Goal: Transaction & Acquisition: Purchase product/service

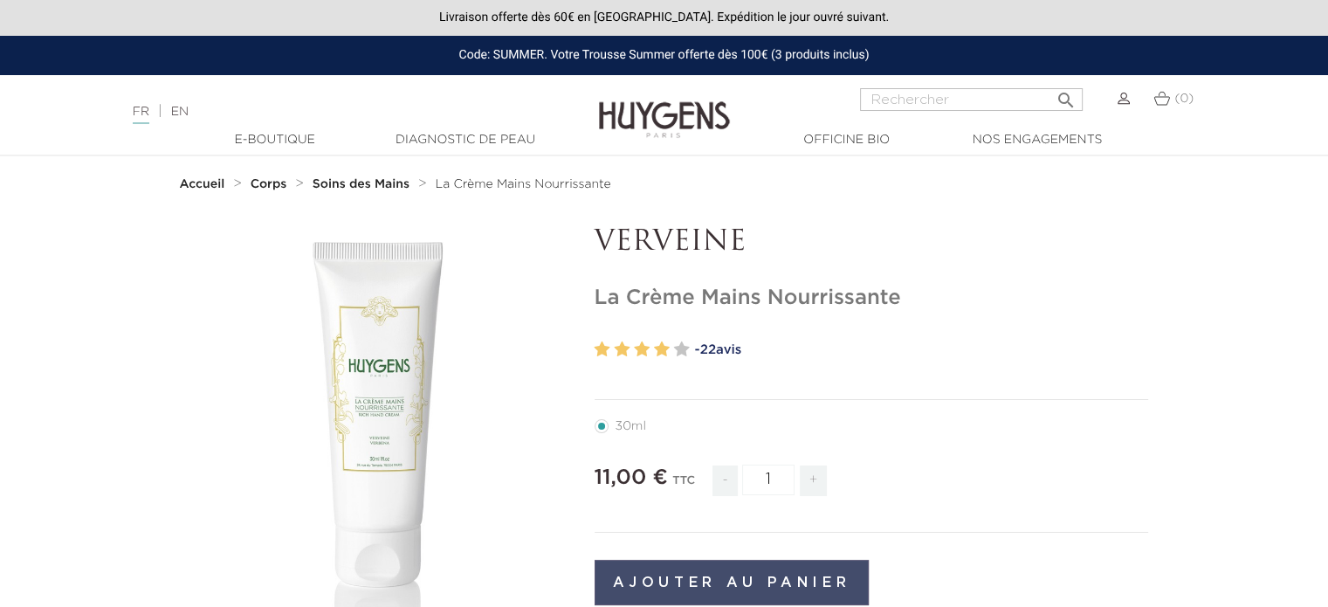
click at [749, 588] on button "Ajouter au panier" at bounding box center [732, 582] width 275 height 45
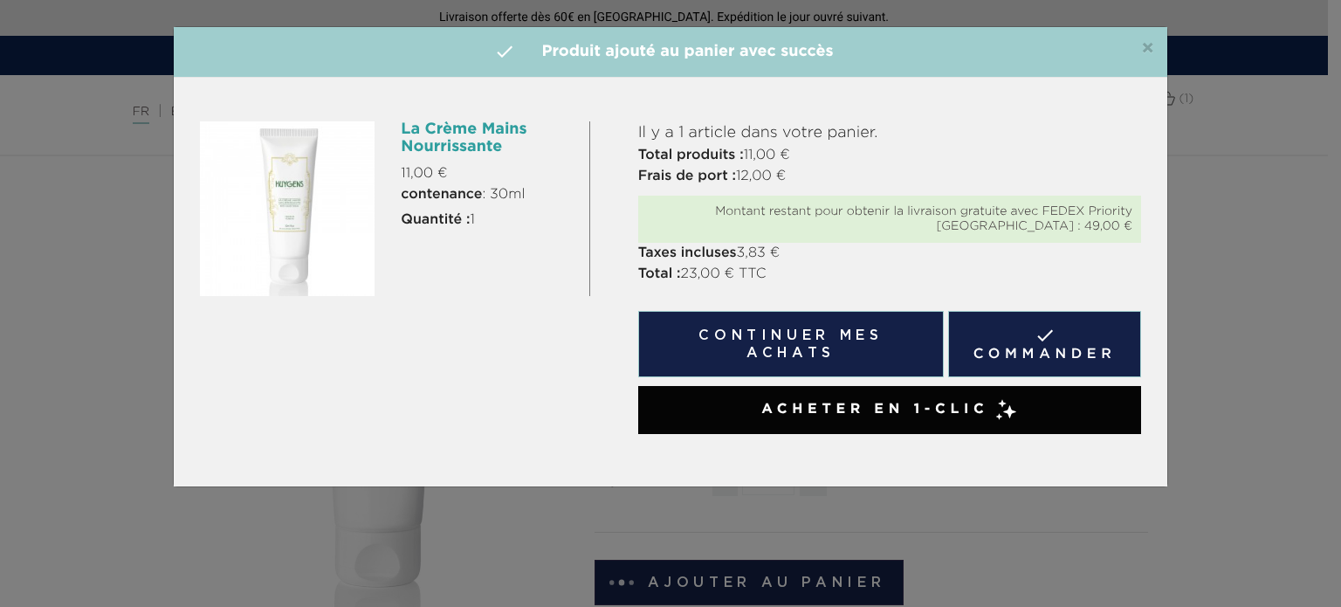
click at [978, 399] on span "Acheter en 1-clic" at bounding box center [874, 409] width 227 height 21
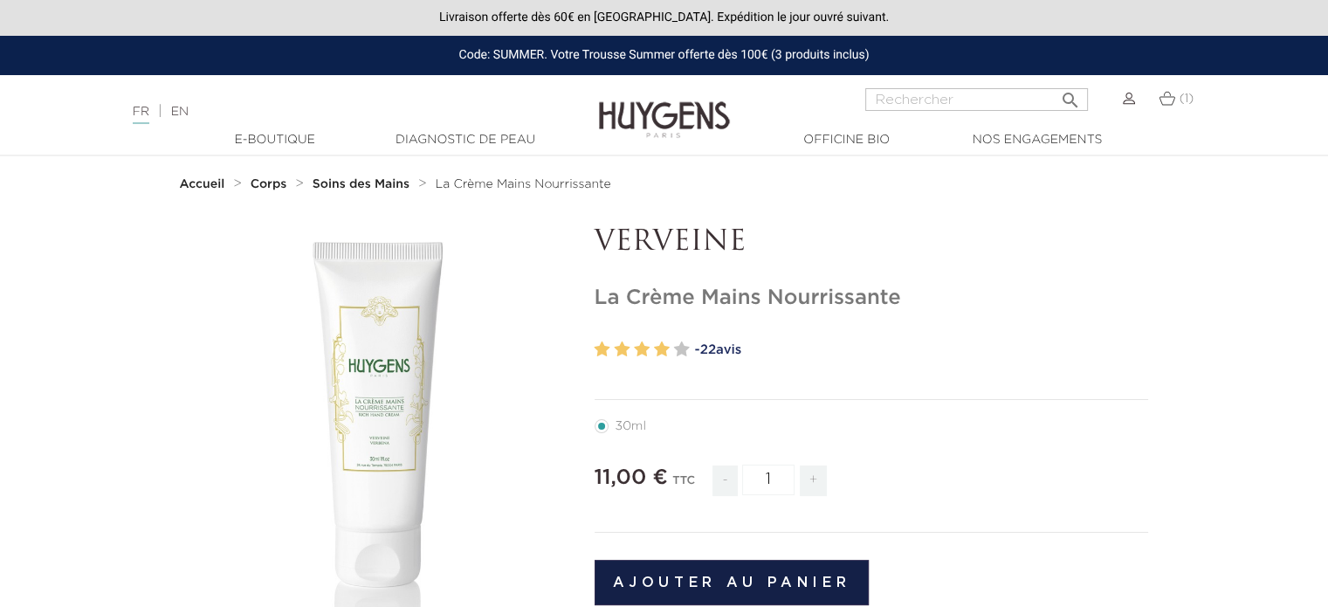
click at [261, 153] on div at bounding box center [664, 143] width 1328 height 24
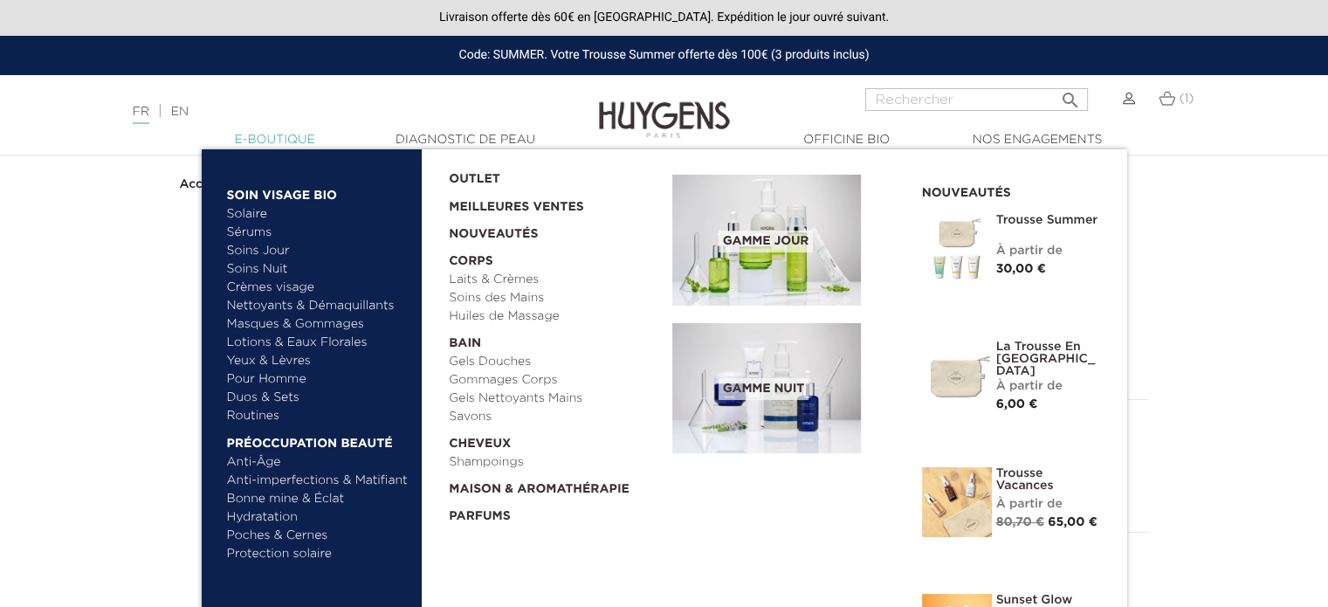
click at [265, 144] on link "  E-Boutique" at bounding box center [275, 140] width 175 height 18
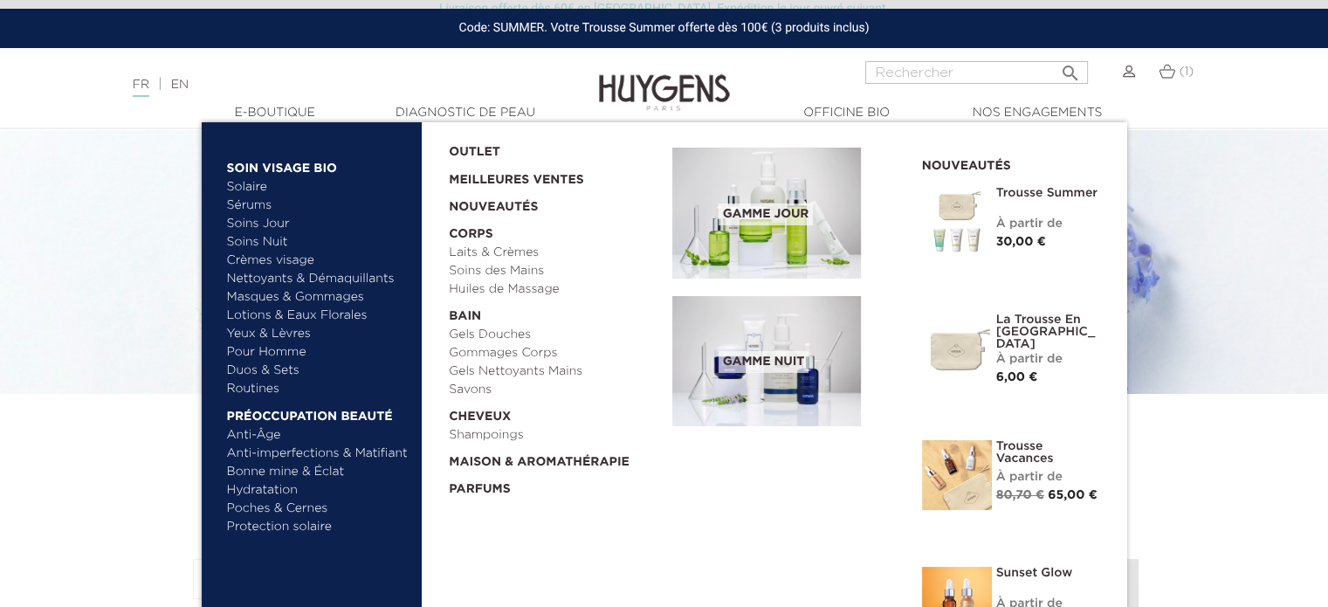
scroll to position [70, 0]
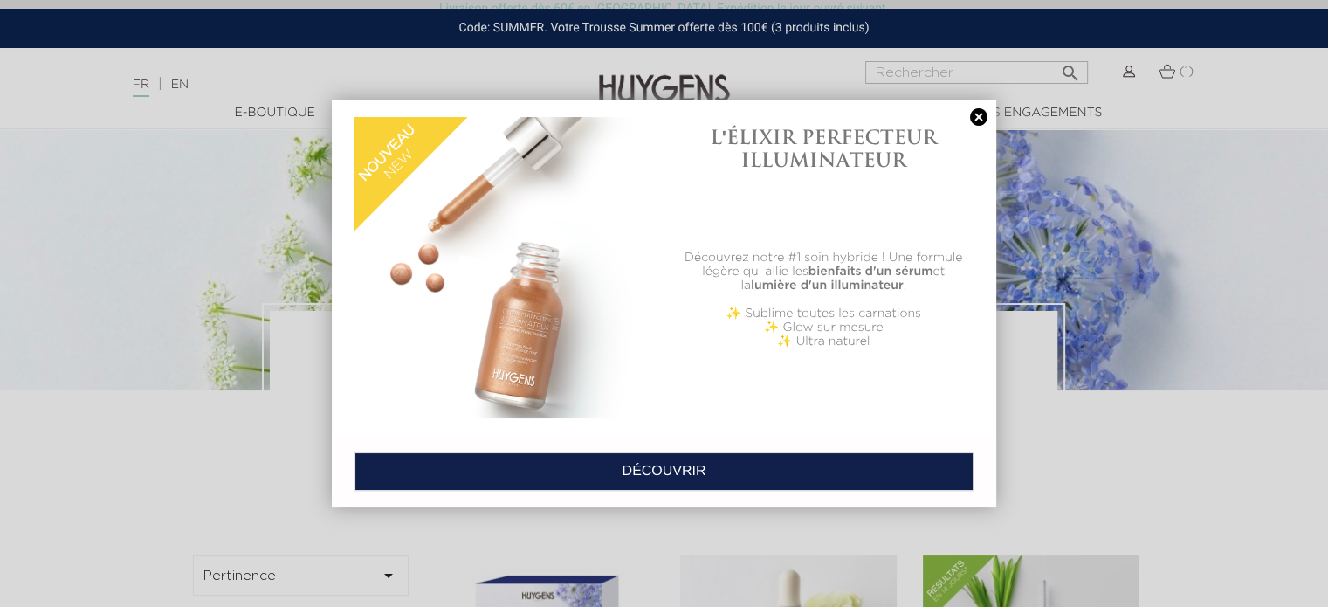
click at [275, 492] on div at bounding box center [664, 303] width 1328 height 607
click at [978, 117] on link at bounding box center [979, 117] width 24 height 18
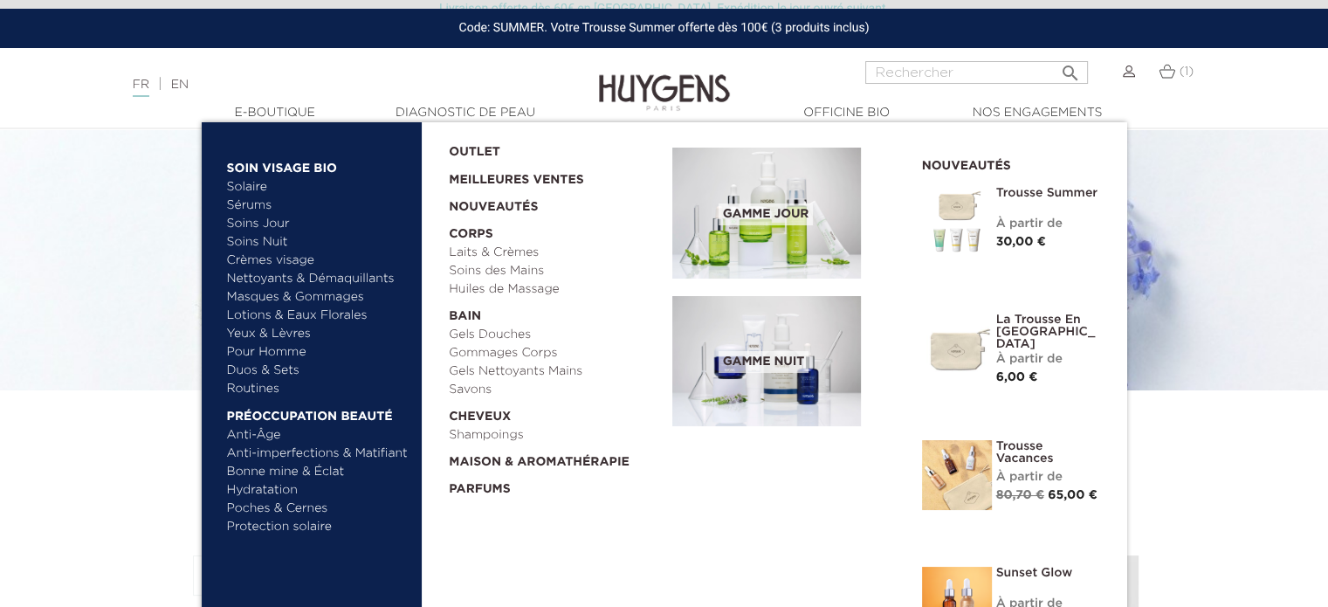
click at [273, 493] on link "Hydratation" at bounding box center [318, 490] width 182 height 18
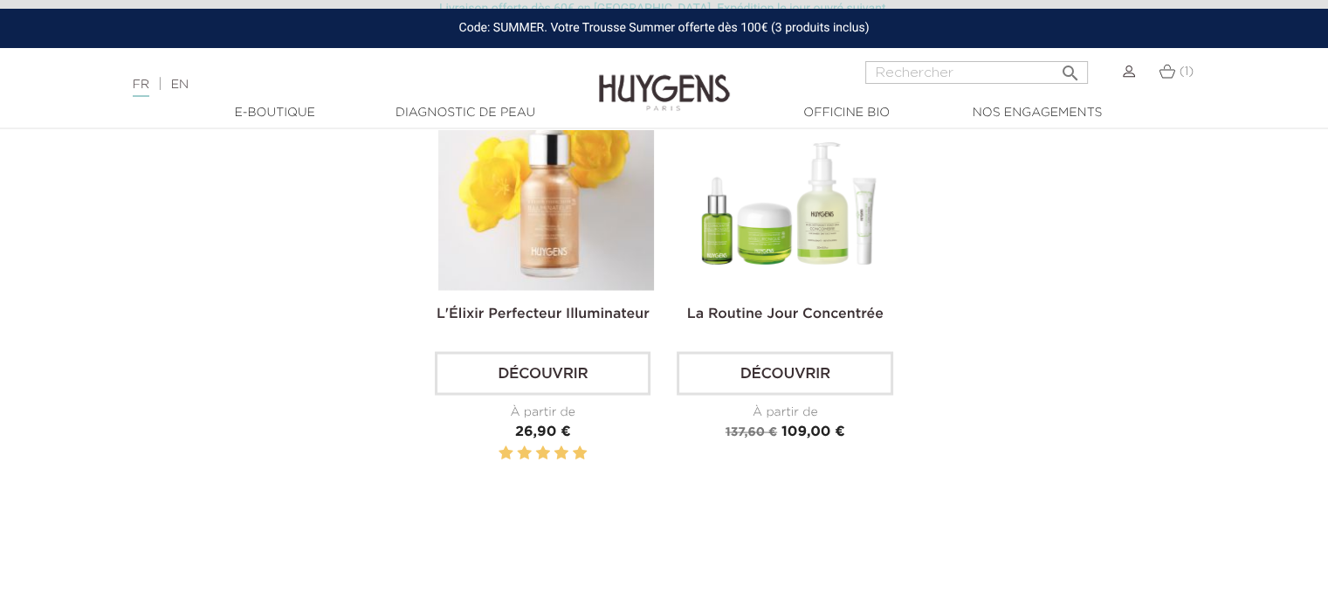
scroll to position [3423, 0]
